Goal: Entertainment & Leisure: Consume media (video, audio)

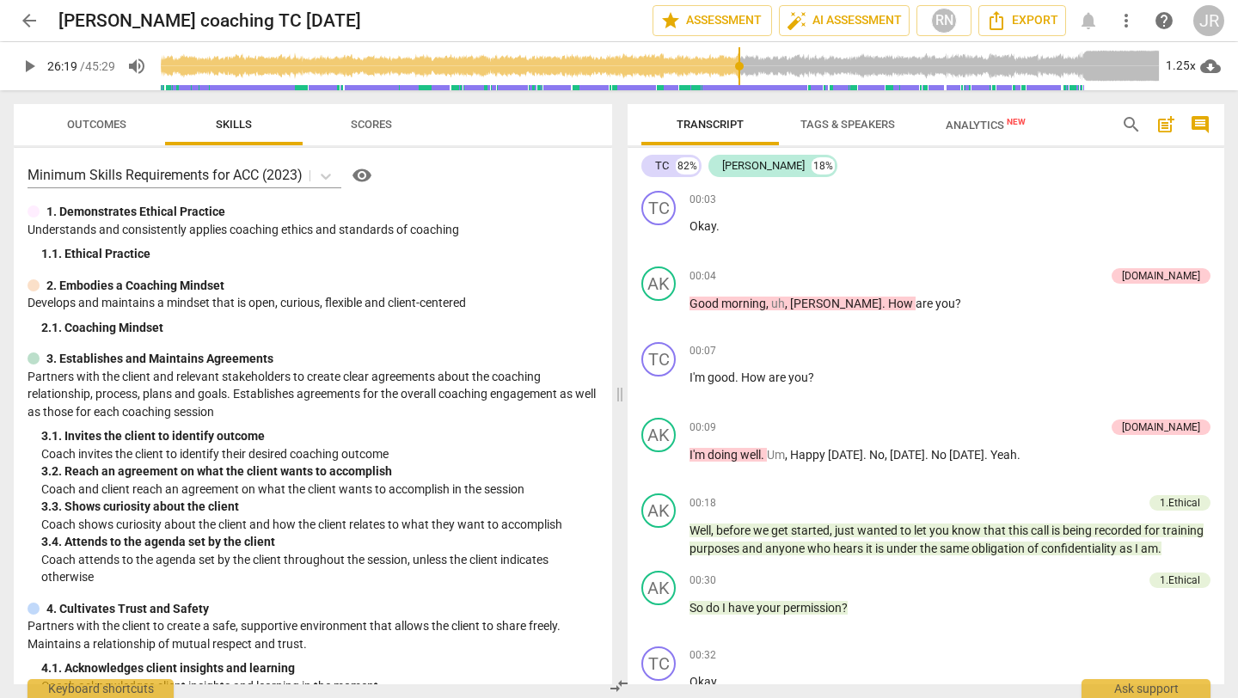
scroll to position [8100, 0]
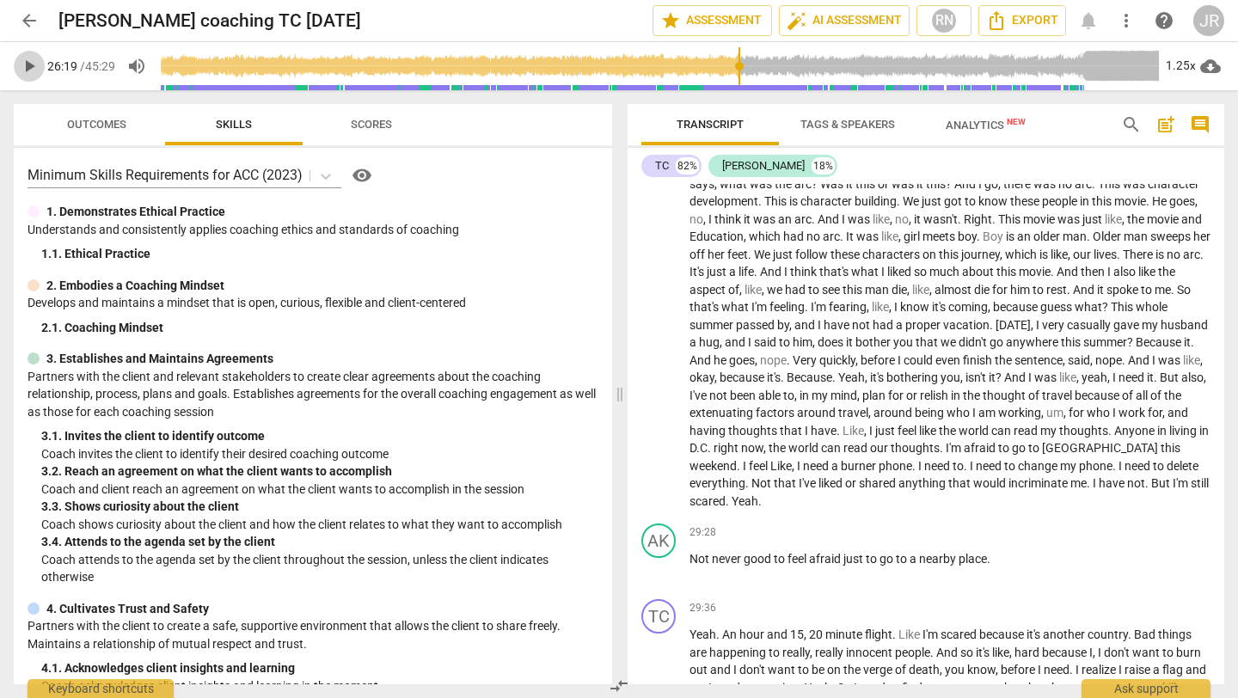
click at [32, 66] on span "play_arrow" at bounding box center [29, 66] width 21 height 21
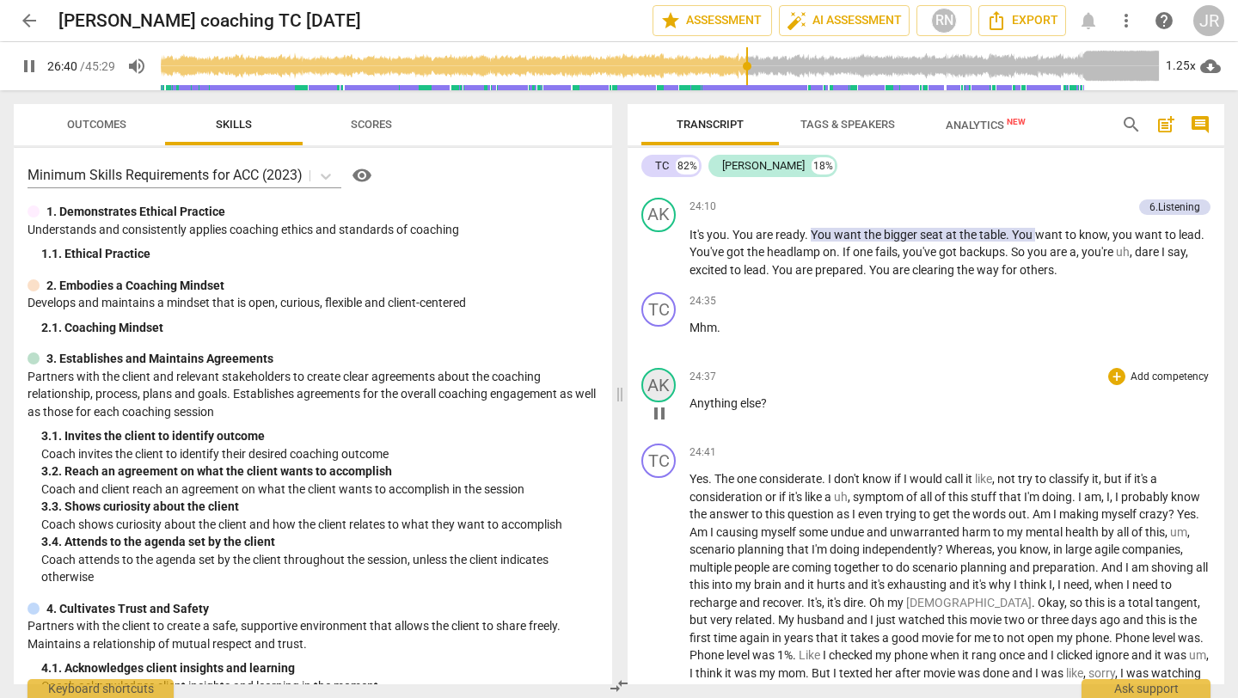
scroll to position [7423, 0]
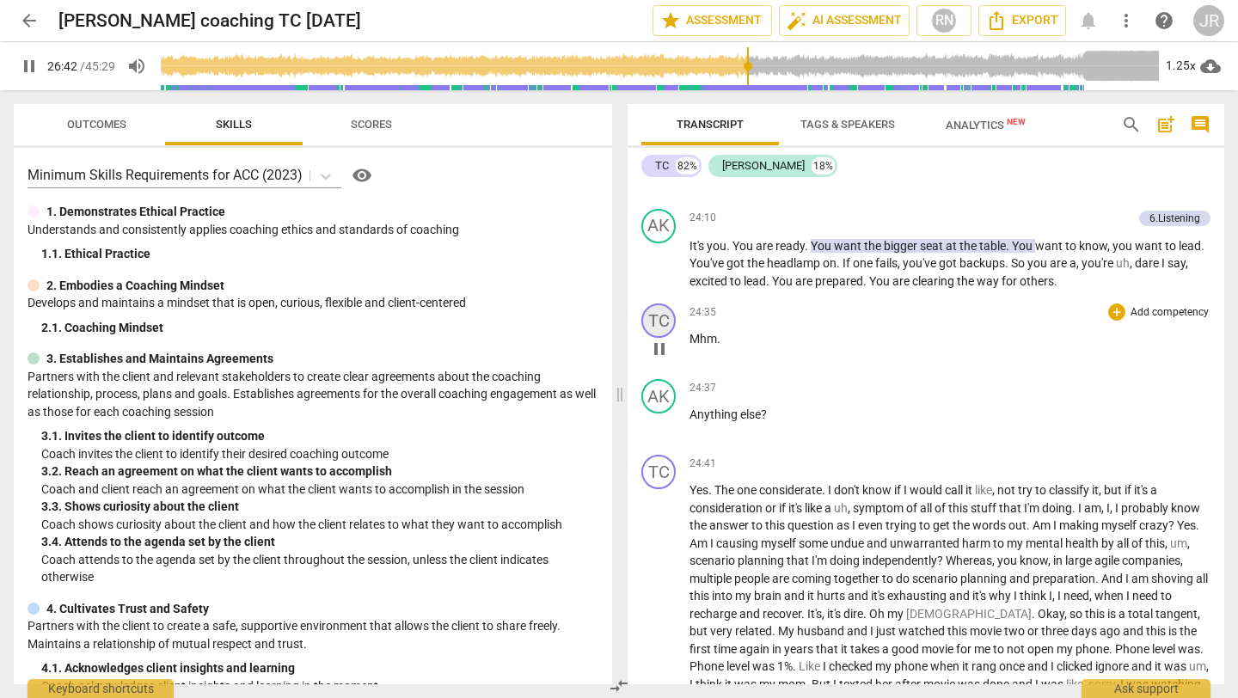
click at [653, 338] on div "TC" at bounding box center [659, 321] width 34 height 34
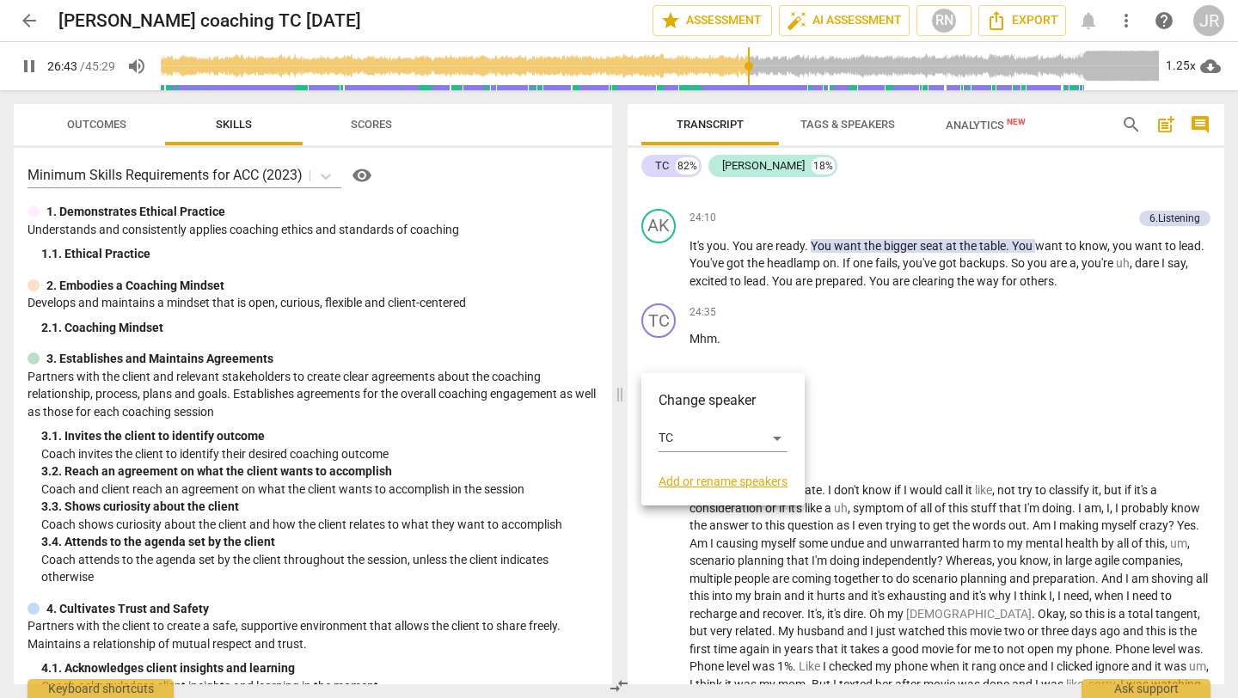
click at [657, 356] on div at bounding box center [619, 349] width 1238 height 698
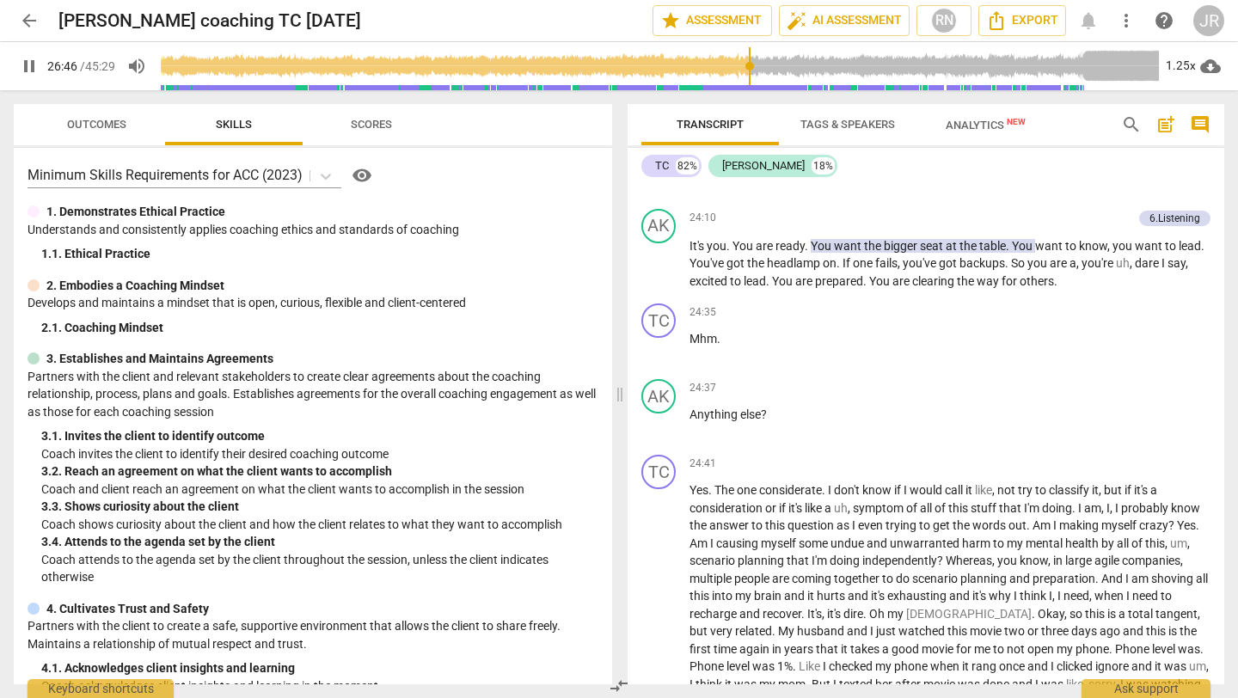
click at [28, 71] on span "pause" at bounding box center [29, 66] width 21 height 21
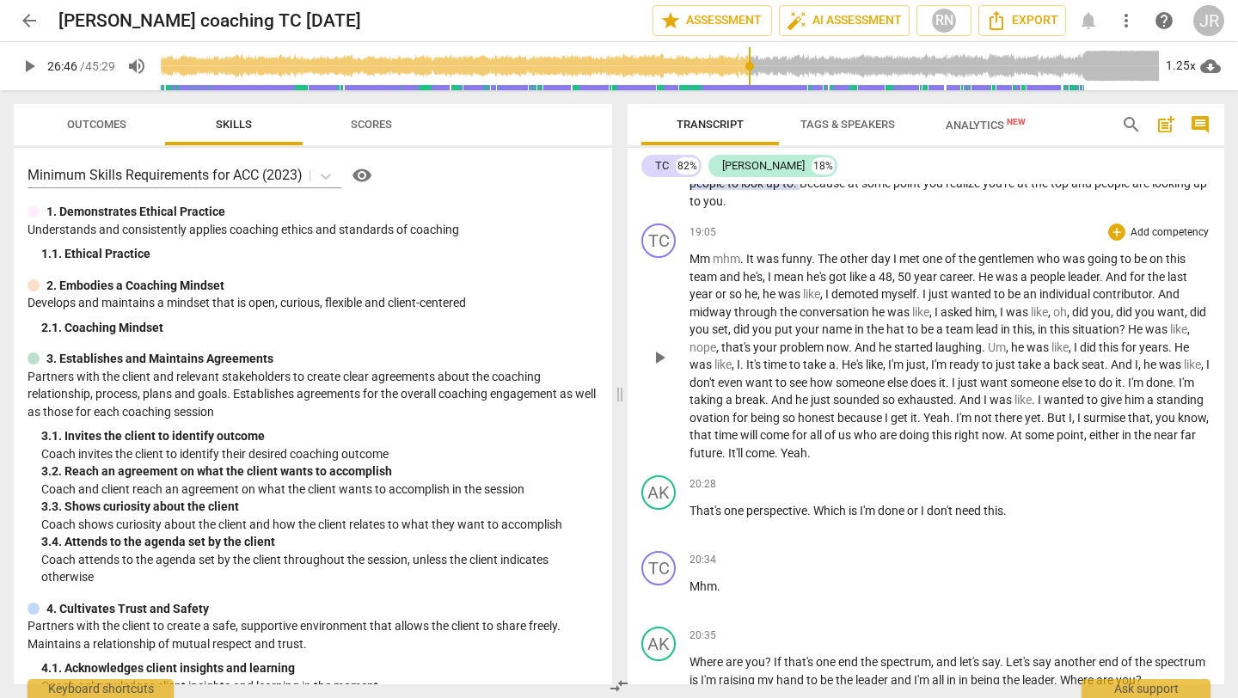
scroll to position [6138, 0]
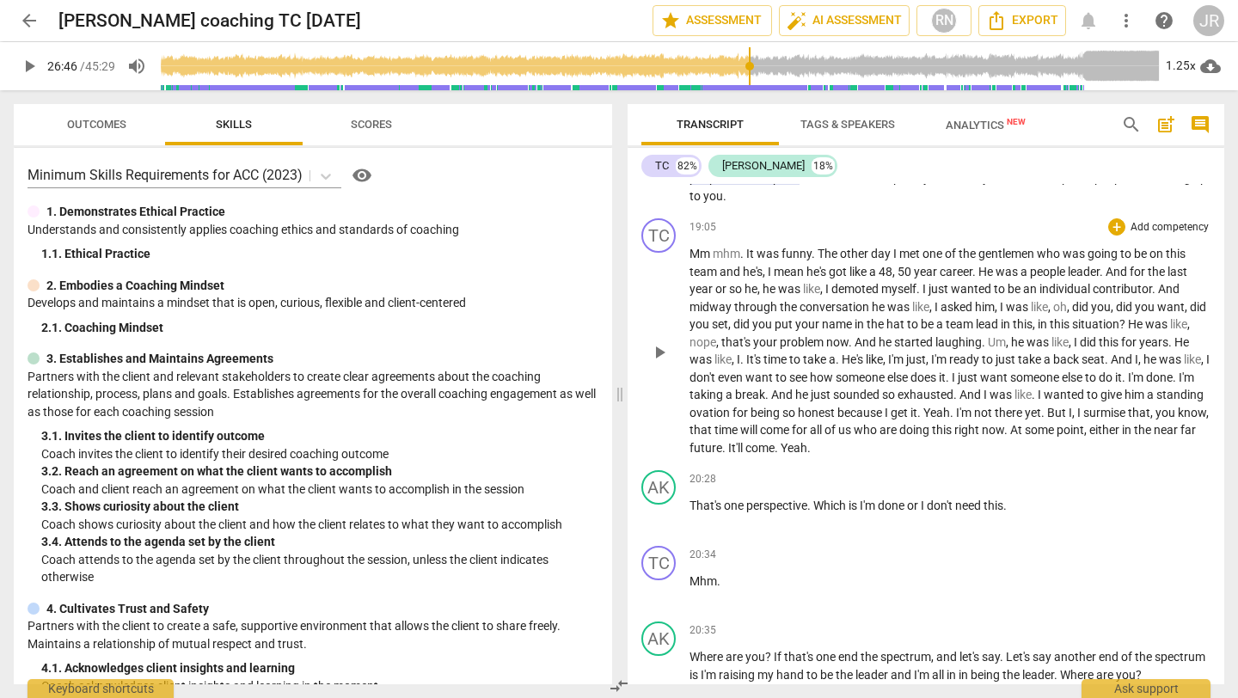
click at [688, 282] on div "TC play_arrow pause" at bounding box center [666, 337] width 48 height 238
click at [690, 261] on span "Mm" at bounding box center [701, 254] width 23 height 14
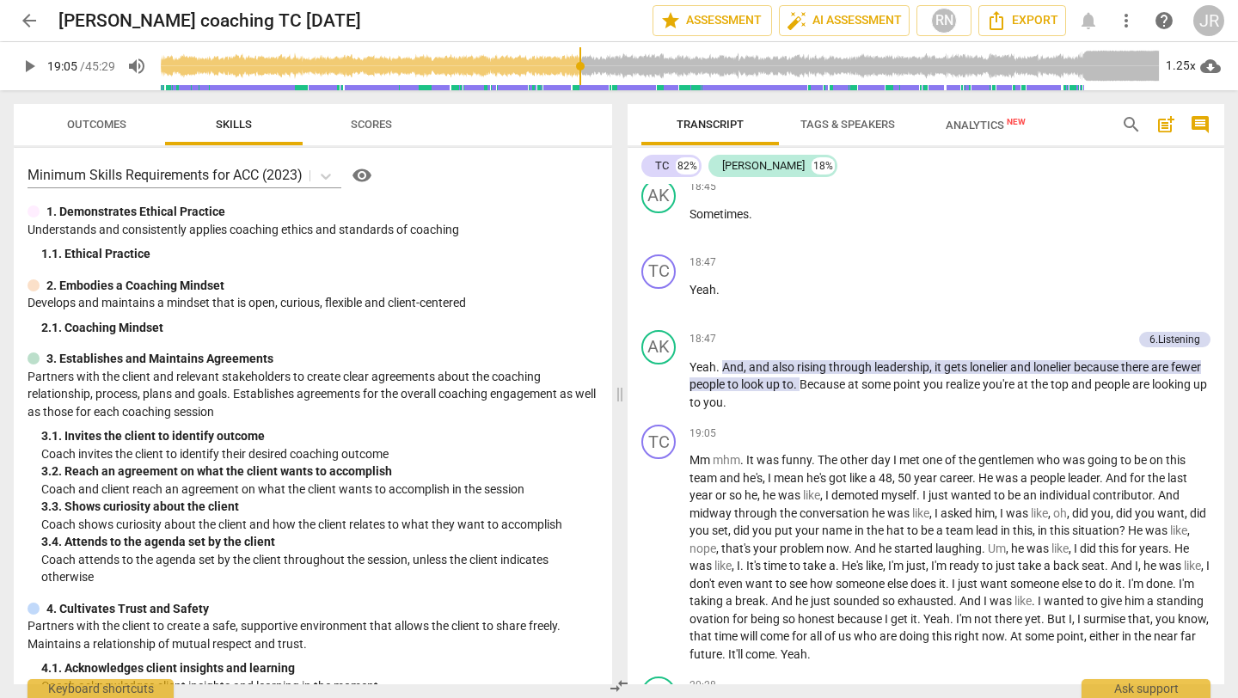
drag, startPoint x: 755, startPoint y: 72, endPoint x: 581, endPoint y: 84, distance: 174.1
click at [581, 81] on input "range" at bounding box center [660, 66] width 1002 height 55
click at [27, 61] on span "play_arrow" at bounding box center [29, 66] width 21 height 21
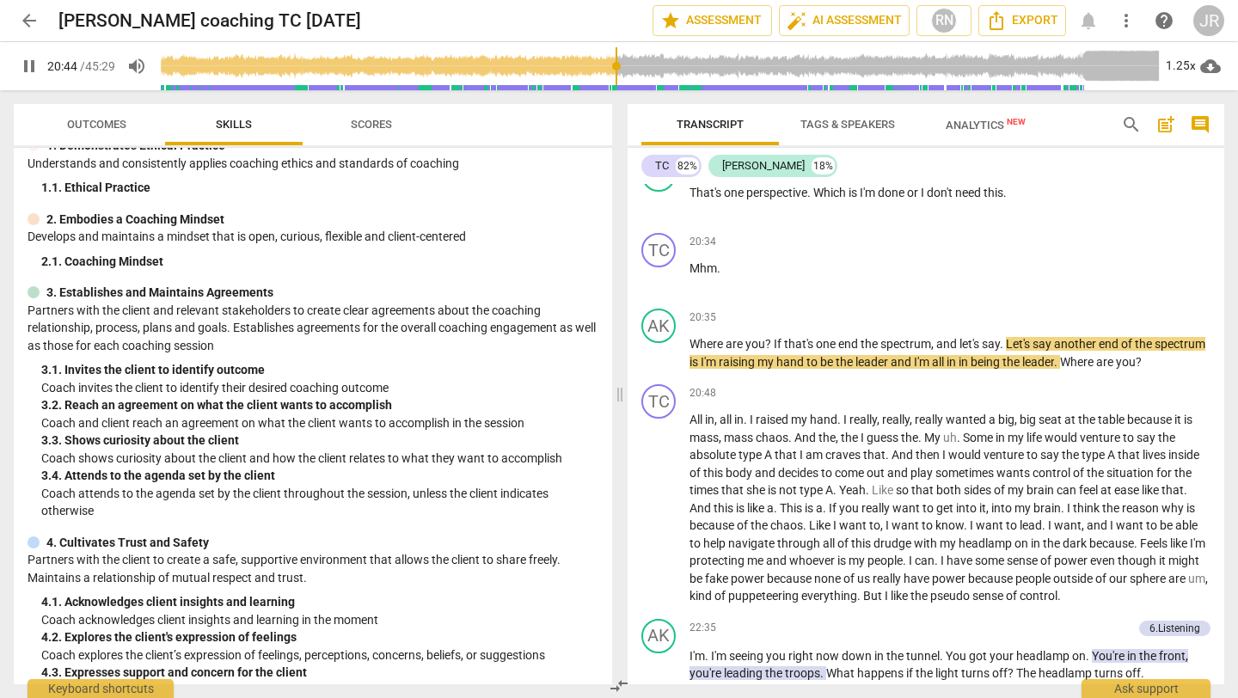
scroll to position [6470, 0]
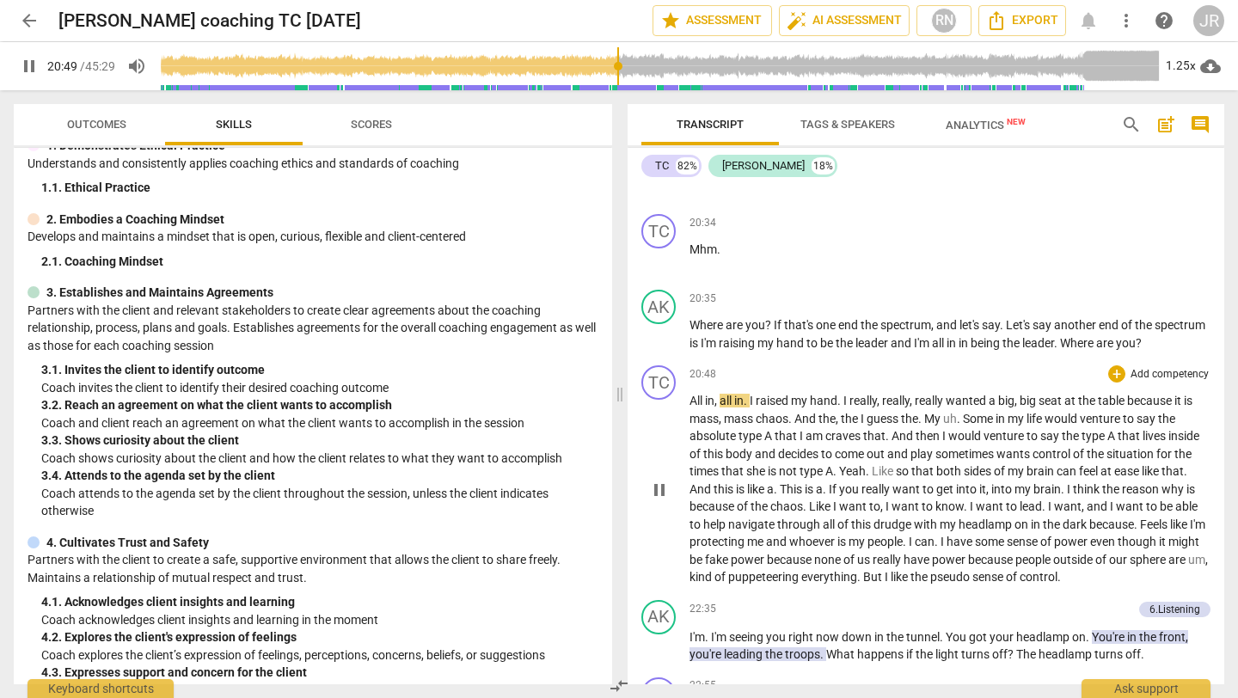
drag, startPoint x: 900, startPoint y: 545, endPoint x: 832, endPoint y: 536, distance: 68.6
click at [893, 513] on span "want" at bounding box center [907, 507] width 30 height 14
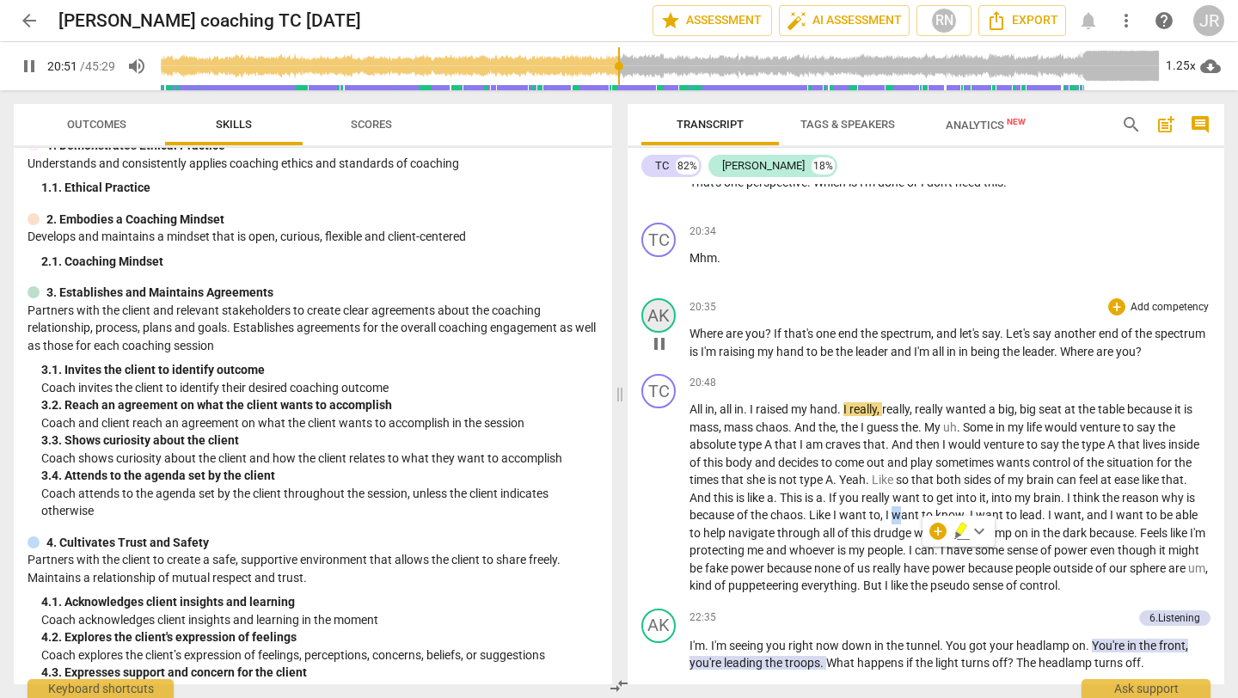
scroll to position [6458, 0]
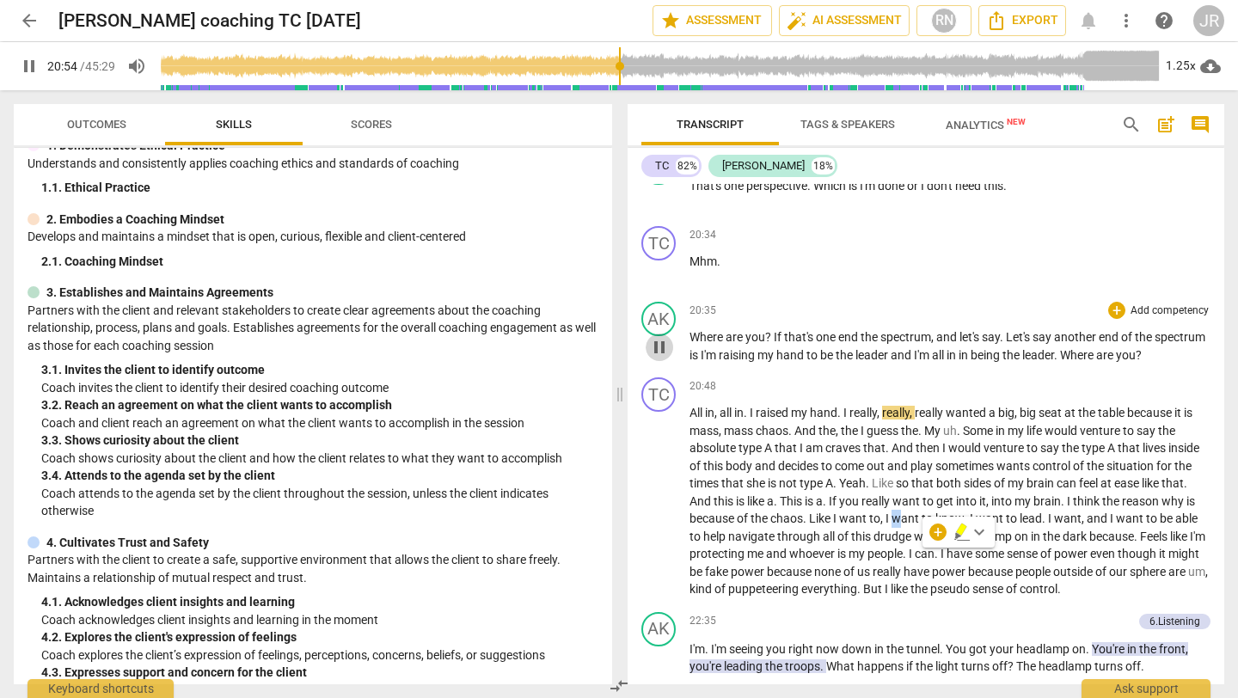
click at [658, 358] on span "pause" at bounding box center [659, 347] width 21 height 21
click at [29, 74] on span "play_arrow" at bounding box center [29, 66] width 21 height 21
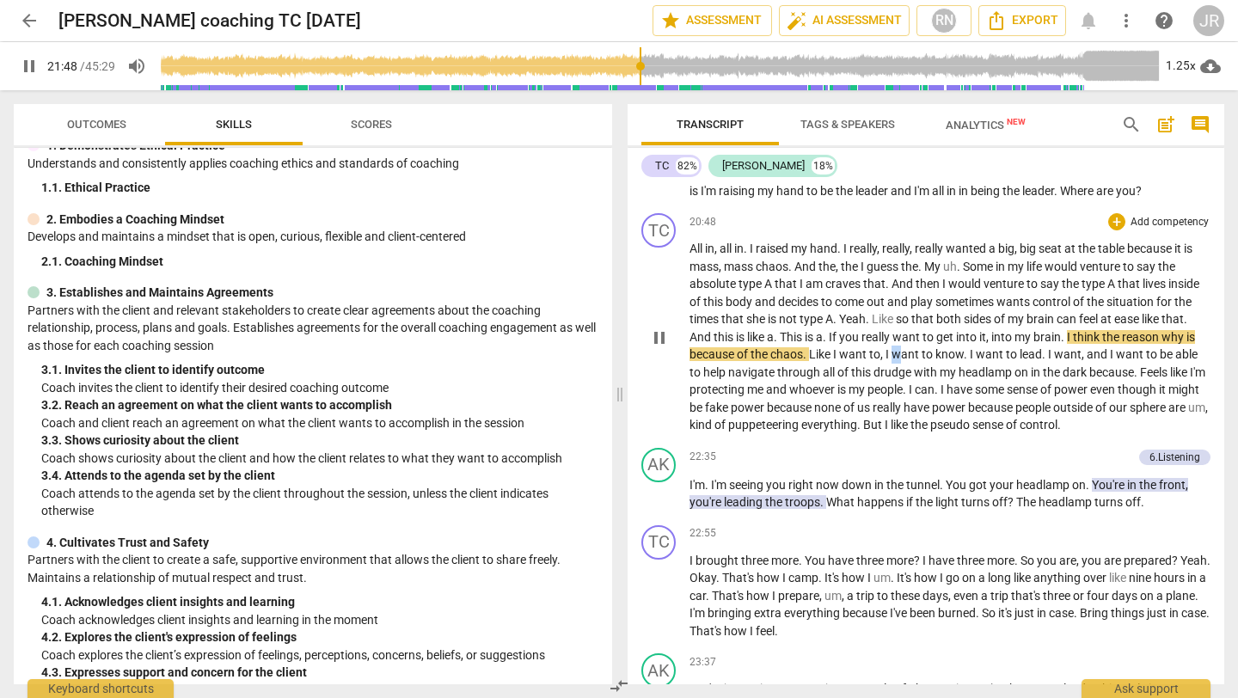
scroll to position [6625, 0]
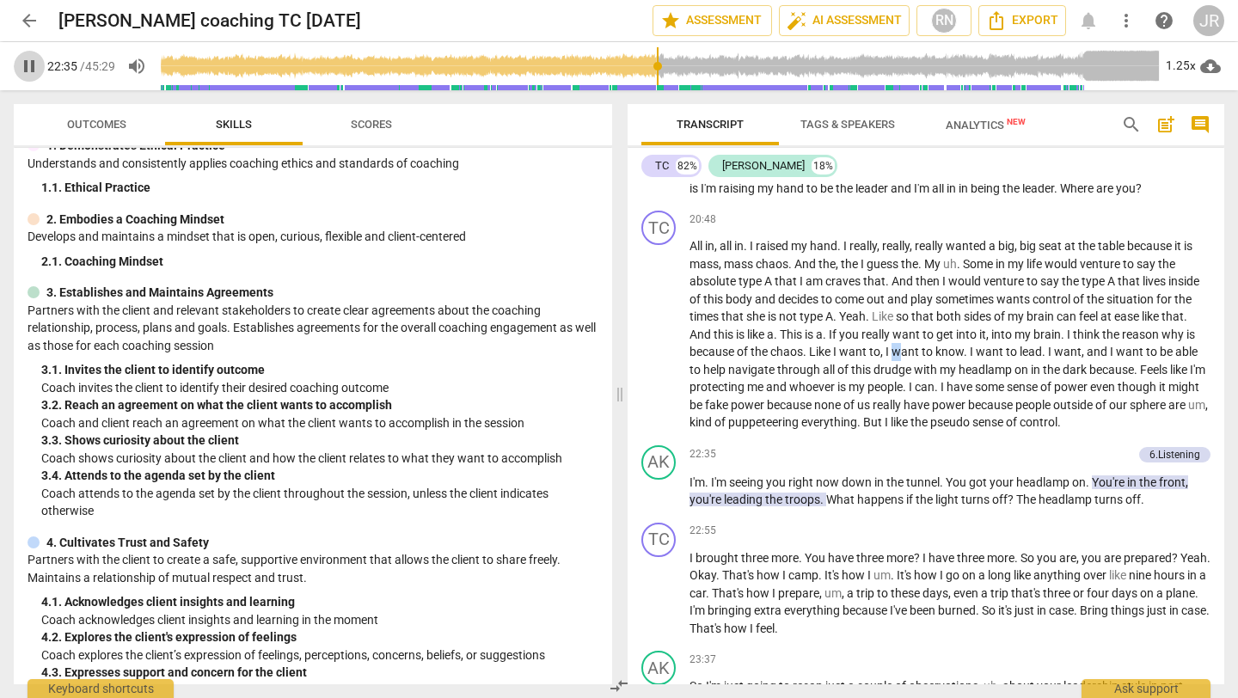
click at [27, 64] on span "pause" at bounding box center [29, 66] width 21 height 21
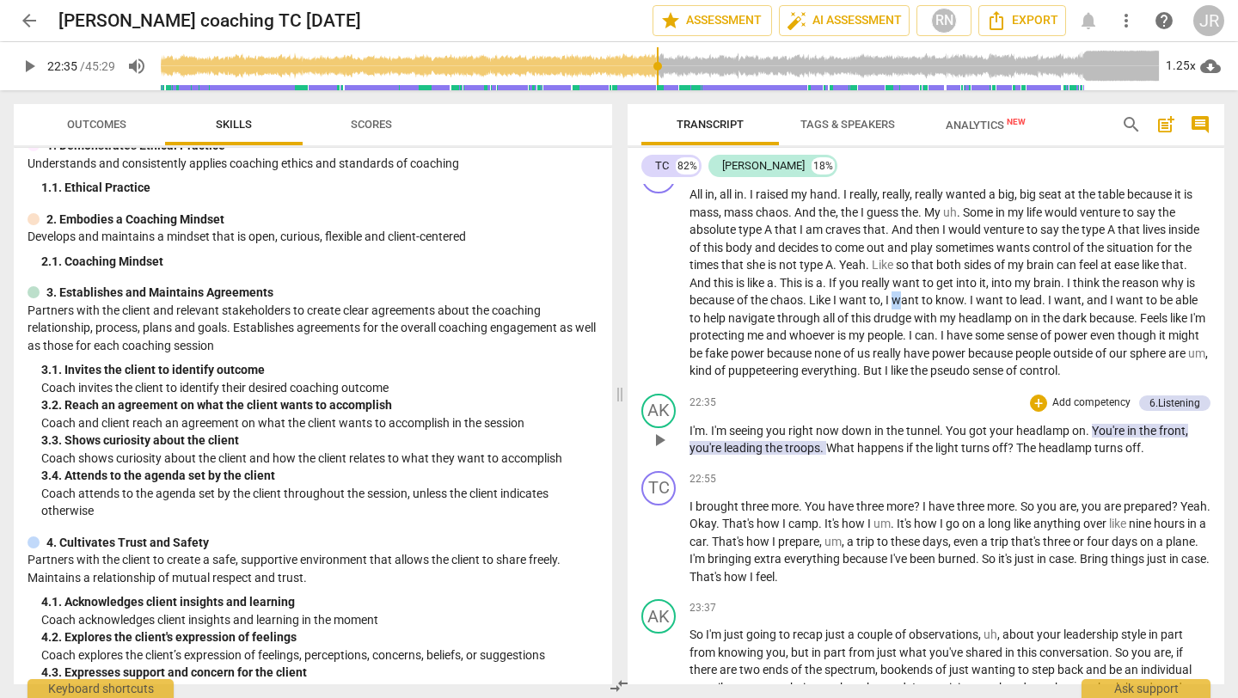
scroll to position [6691, 0]
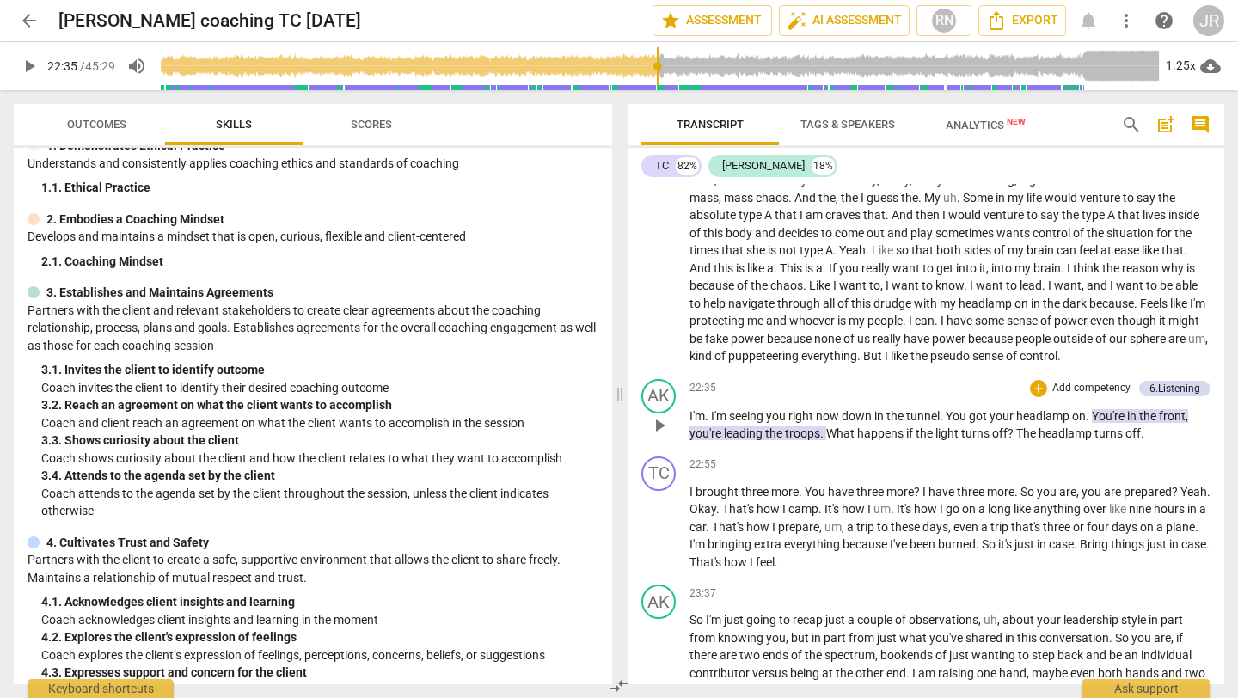
drag, startPoint x: 850, startPoint y: 481, endPoint x: 838, endPoint y: 481, distance: 12.0
click at [843, 450] on div "AK play_arrow pause 22:35 + Add competency 6.Listening keyboard_arrow_right I'm…" at bounding box center [926, 410] width 597 height 77
click at [654, 436] on span "play_arrow" at bounding box center [659, 425] width 21 height 21
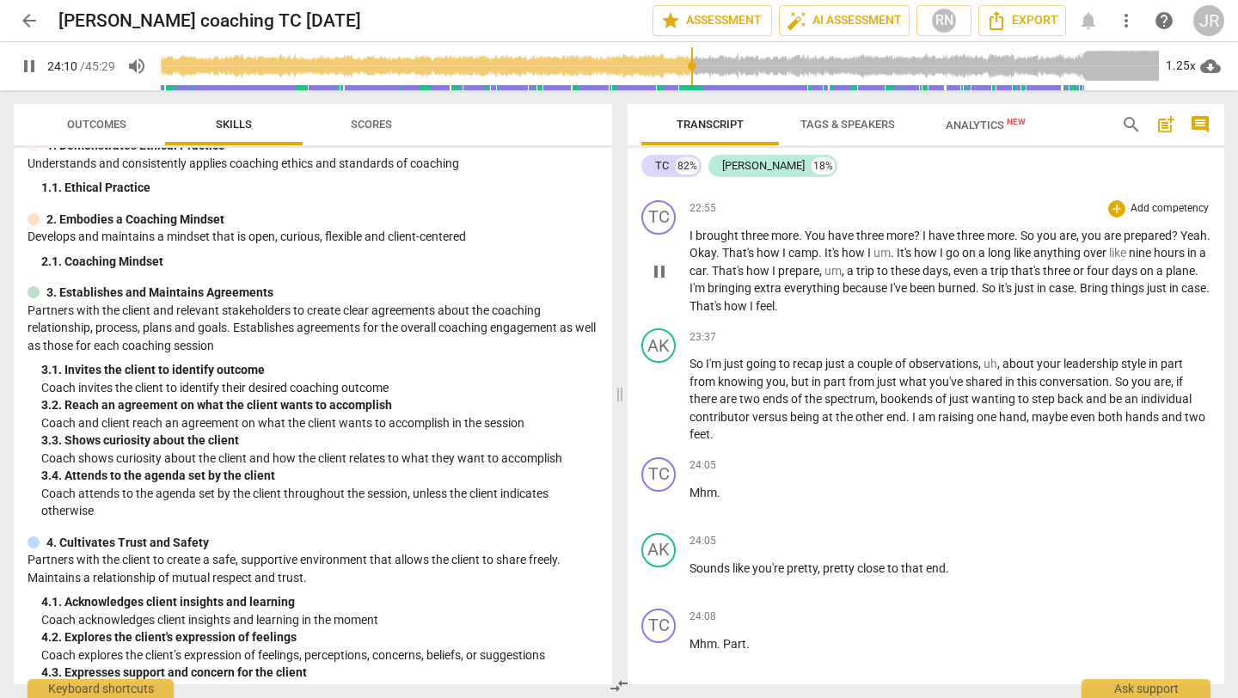
scroll to position [7513, 0]
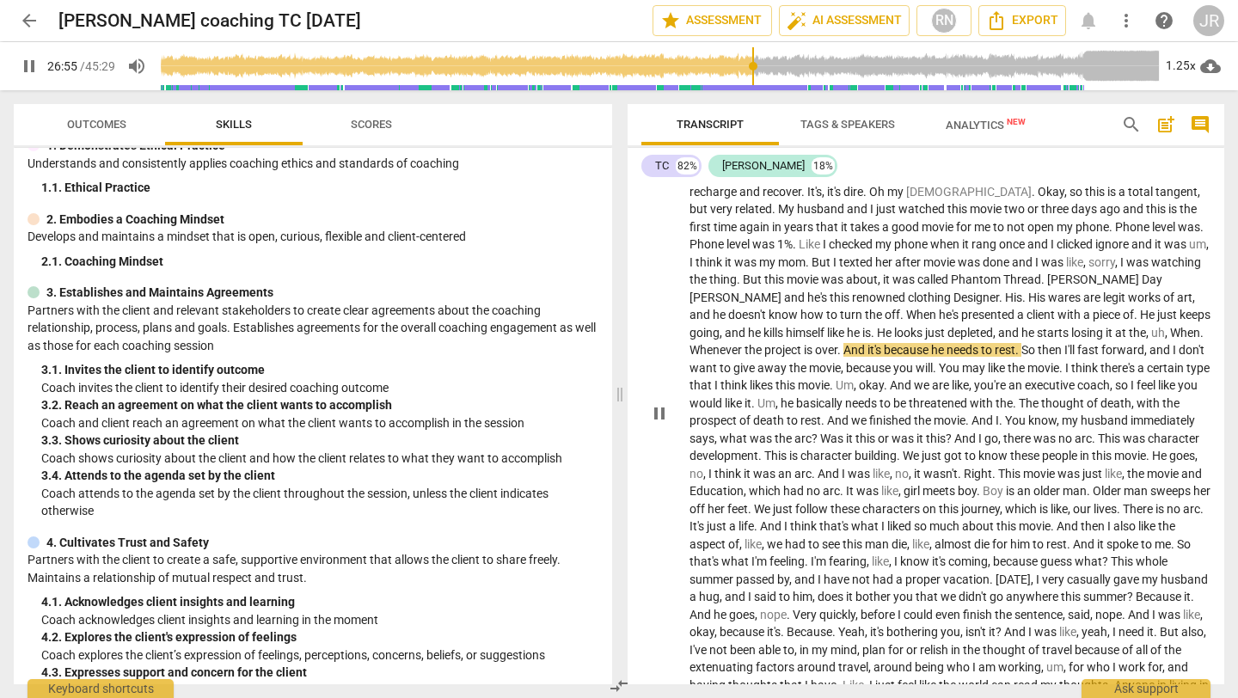
scroll to position [7857, 0]
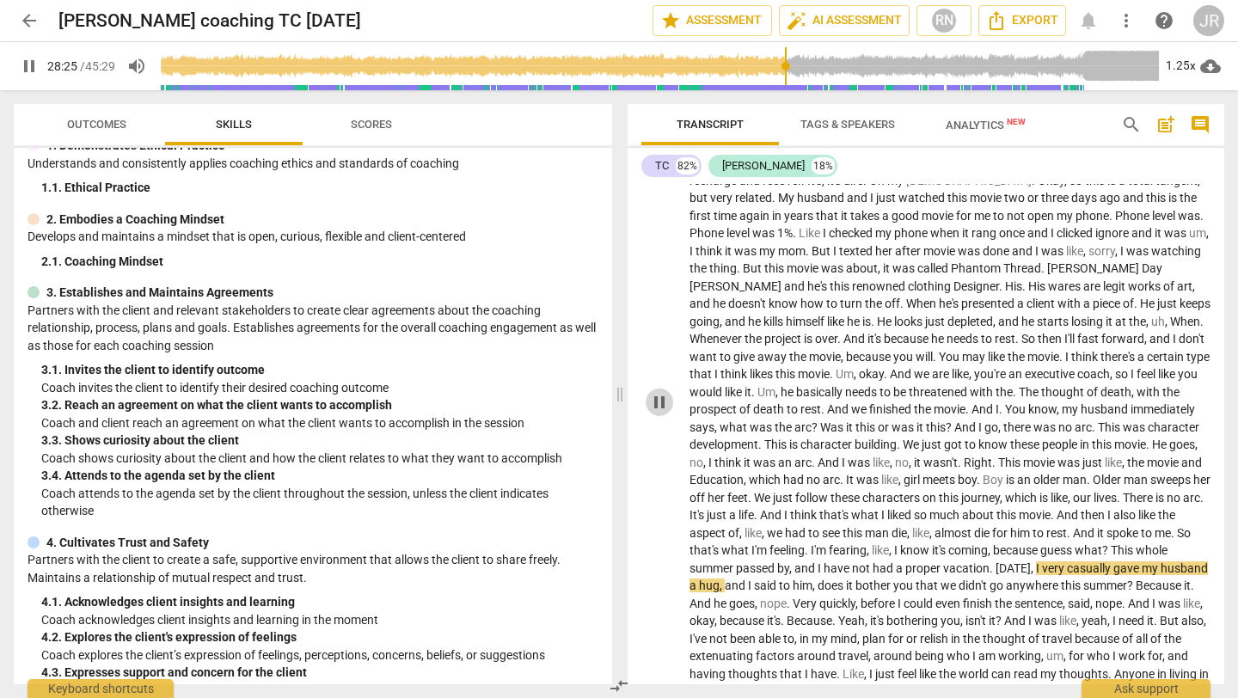
click at [660, 413] on span "pause" at bounding box center [659, 402] width 21 height 21
drag, startPoint x: 31, startPoint y: 64, endPoint x: 39, endPoint y: 74, distance: 12.2
click at [31, 64] on span "play_arrow" at bounding box center [29, 66] width 21 height 21
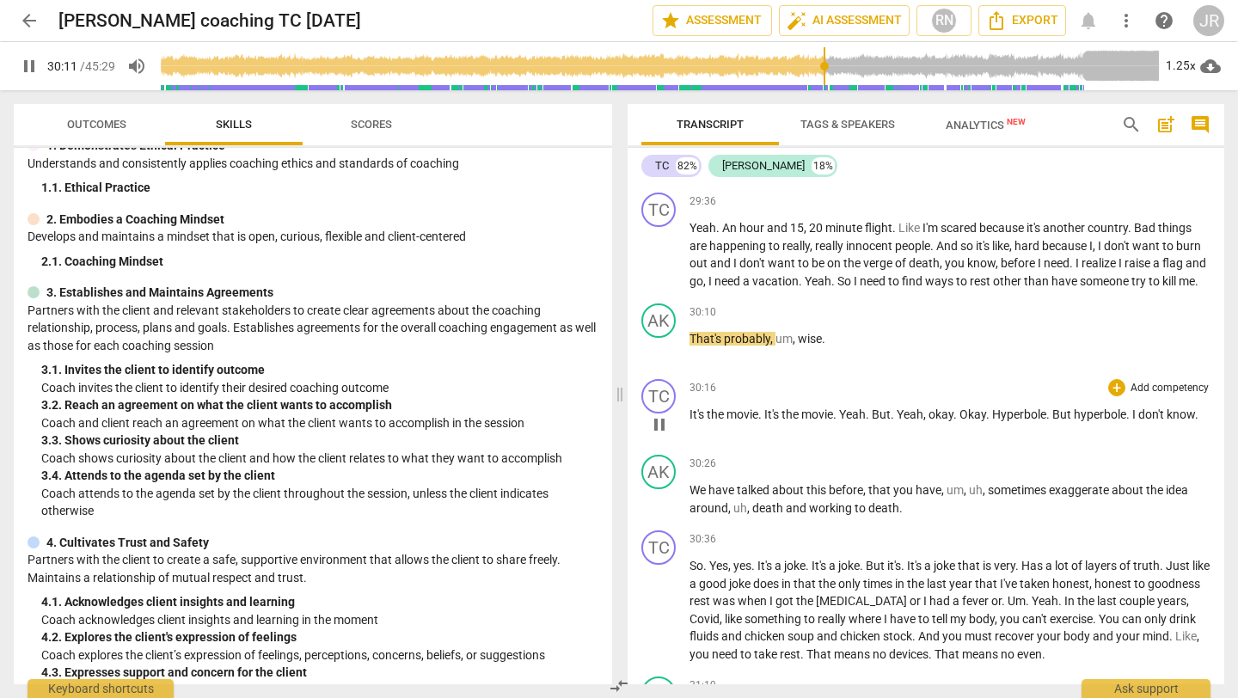
scroll to position [8509, 0]
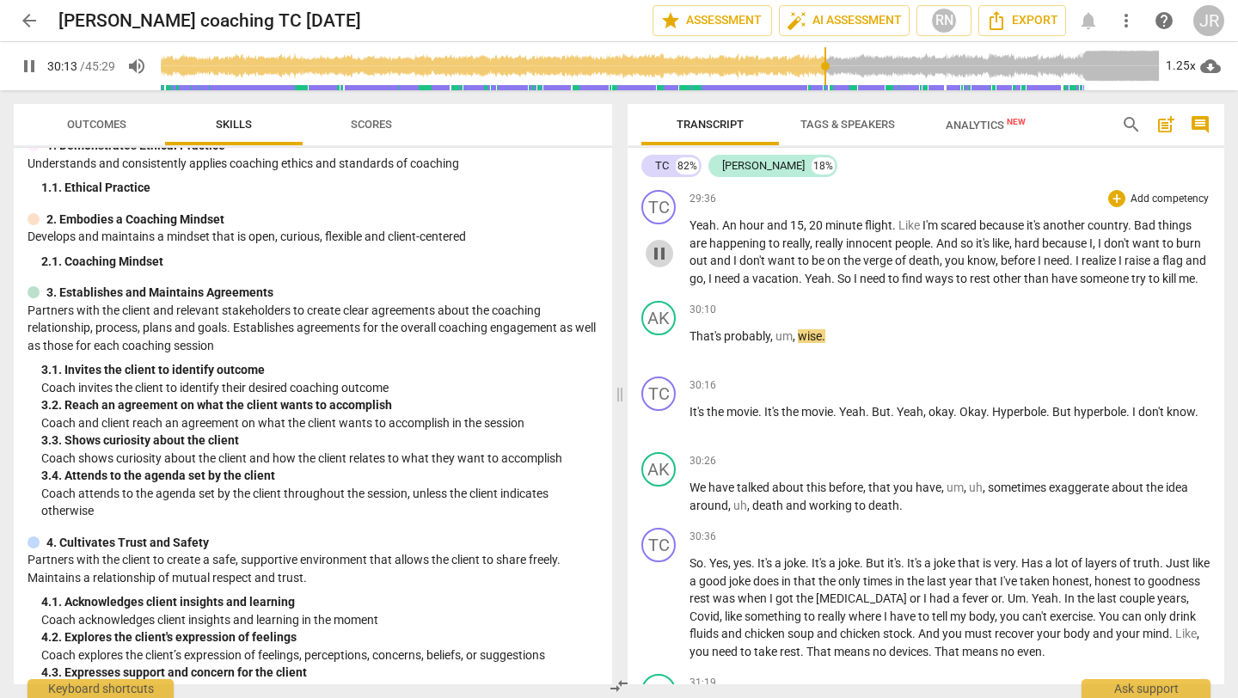
click at [662, 264] on span "pause" at bounding box center [659, 253] width 21 height 21
type input "1814"
